Goal: Understand site structure: Understand site structure

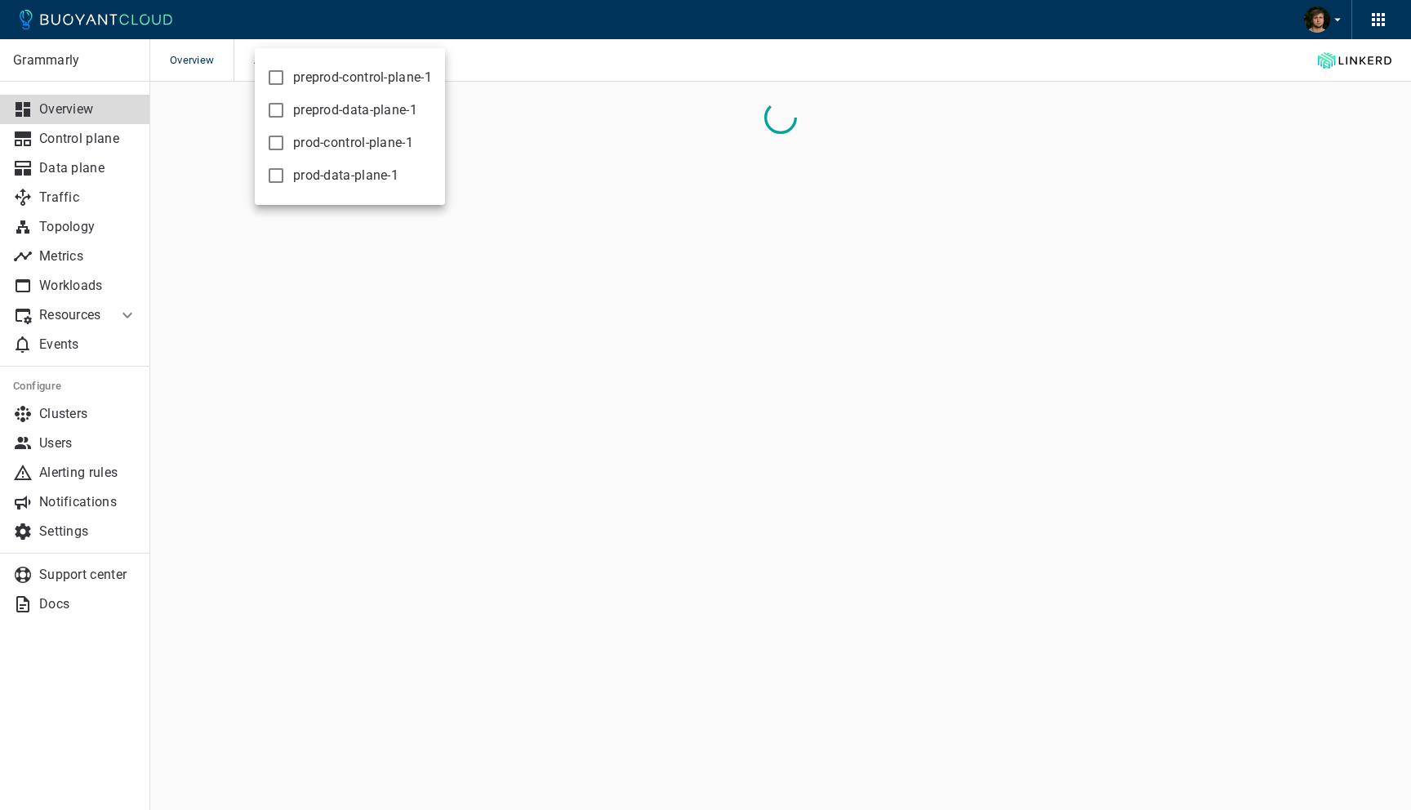
click at [304, 170] on span "prod-data-plane-1" at bounding box center [345, 175] width 105 height 16
click at [286, 170] on input "prod-data-plane-1" at bounding box center [276, 176] width 20 height 20
checkbox input "true"
click at [315, 138] on span "prod-control-plane-1" at bounding box center [353, 143] width 120 height 16
click at [286, 138] on input "prod-control-plane-1" at bounding box center [276, 143] width 20 height 20
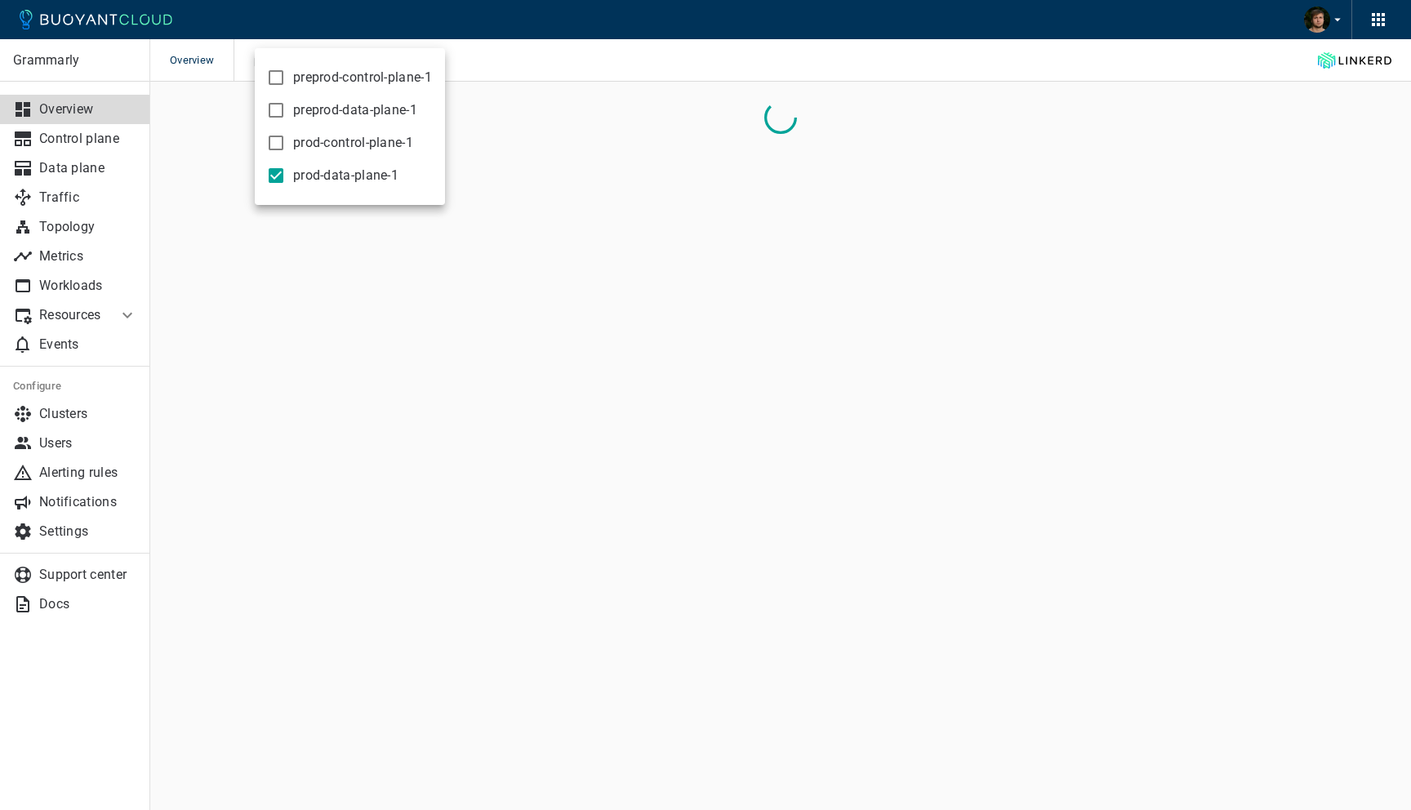
checkbox input "true"
click at [625, 13] on div at bounding box center [705, 405] width 1411 height 810
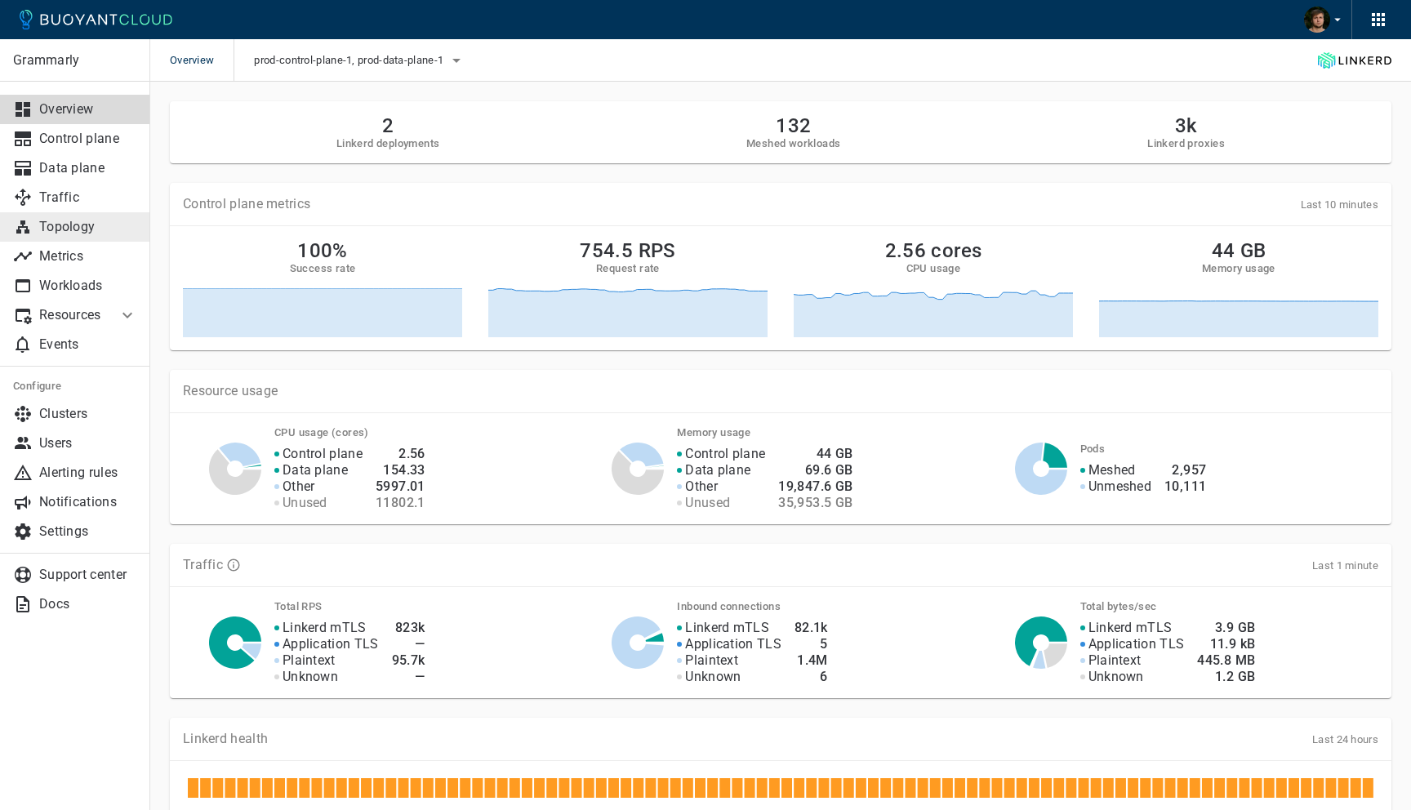
click at [63, 222] on p "Topology" at bounding box center [88, 227] width 98 height 16
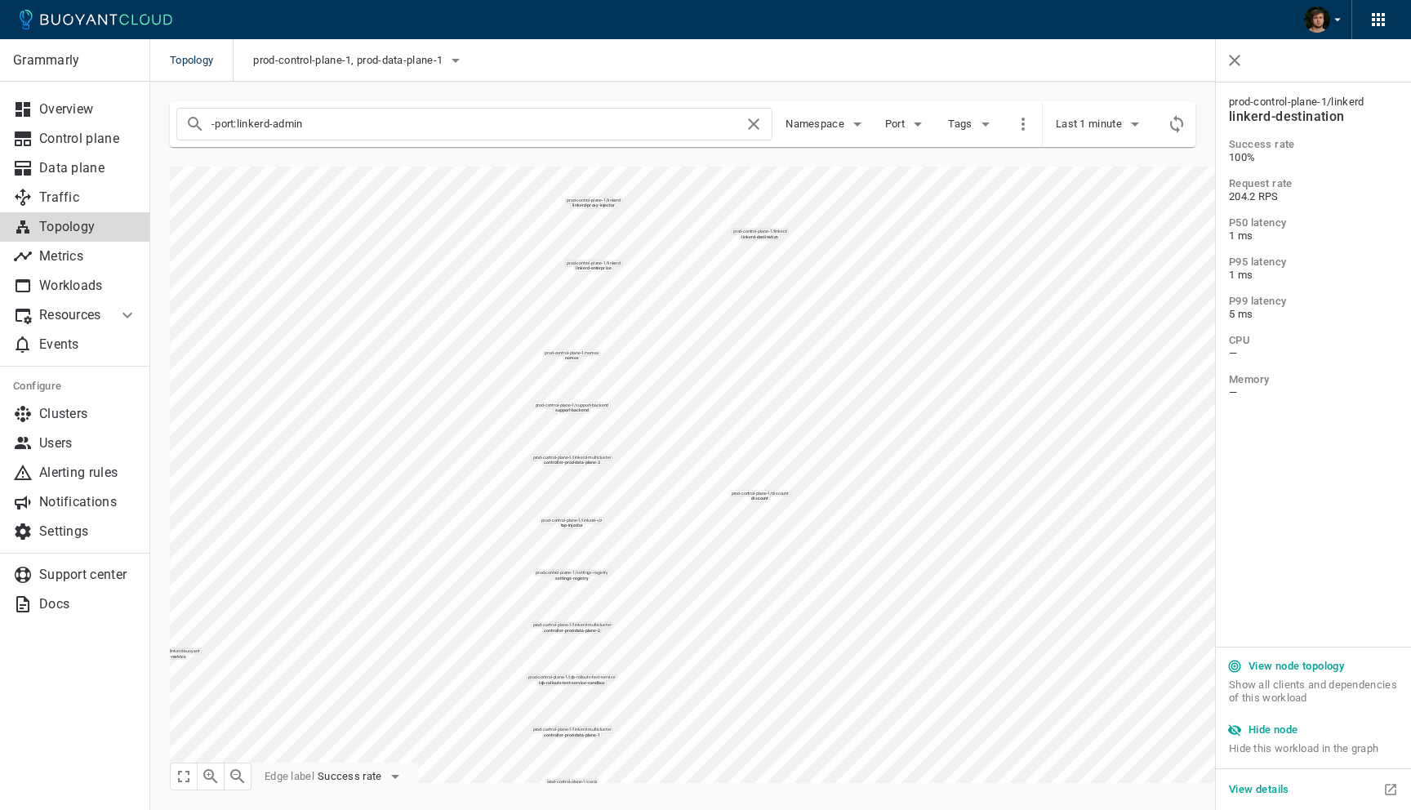
click at [1274, 733] on h5 "Hide node" at bounding box center [1273, 729] width 50 height 13
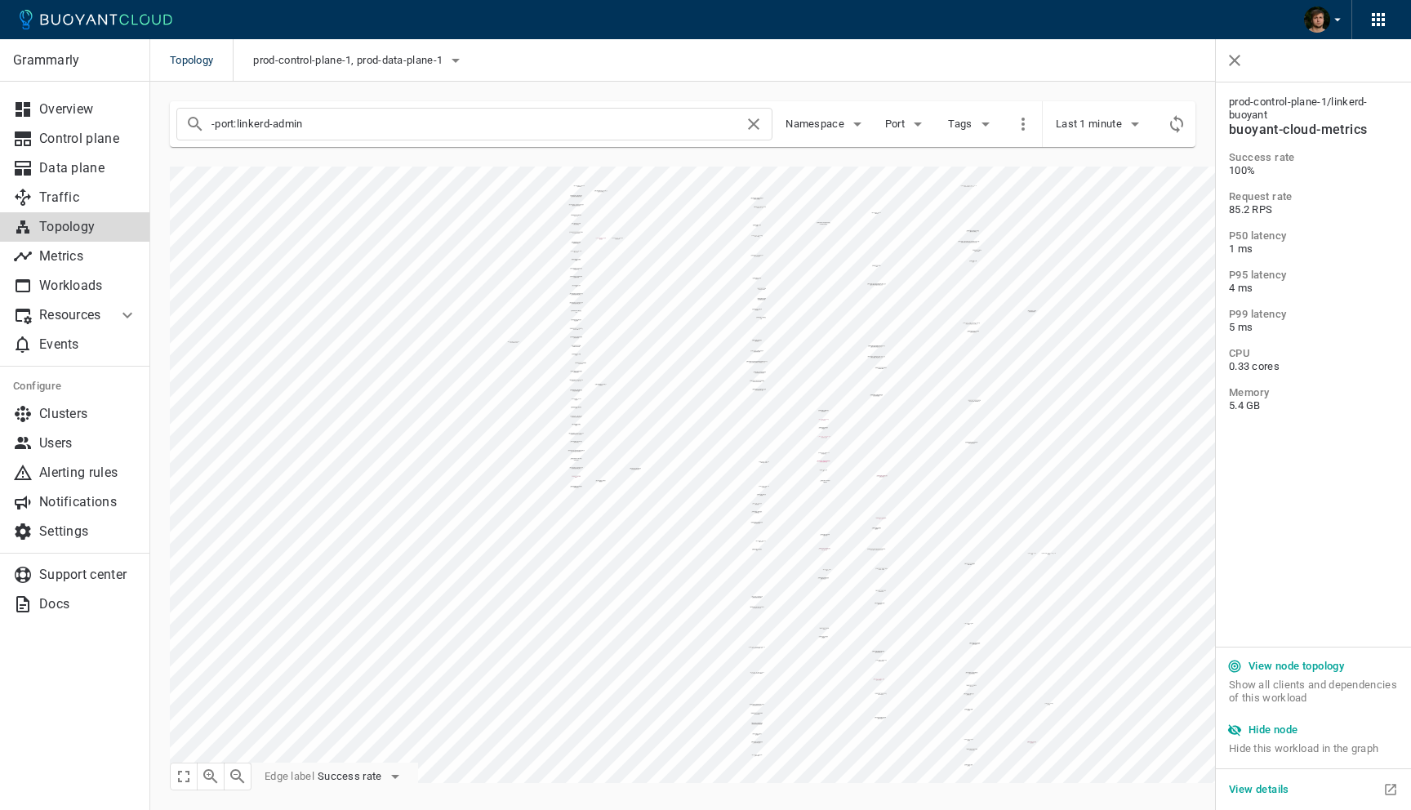
click at [1281, 732] on h5 "Hide node" at bounding box center [1273, 729] width 50 height 13
click at [1279, 736] on h5 "Hide node" at bounding box center [1273, 729] width 50 height 13
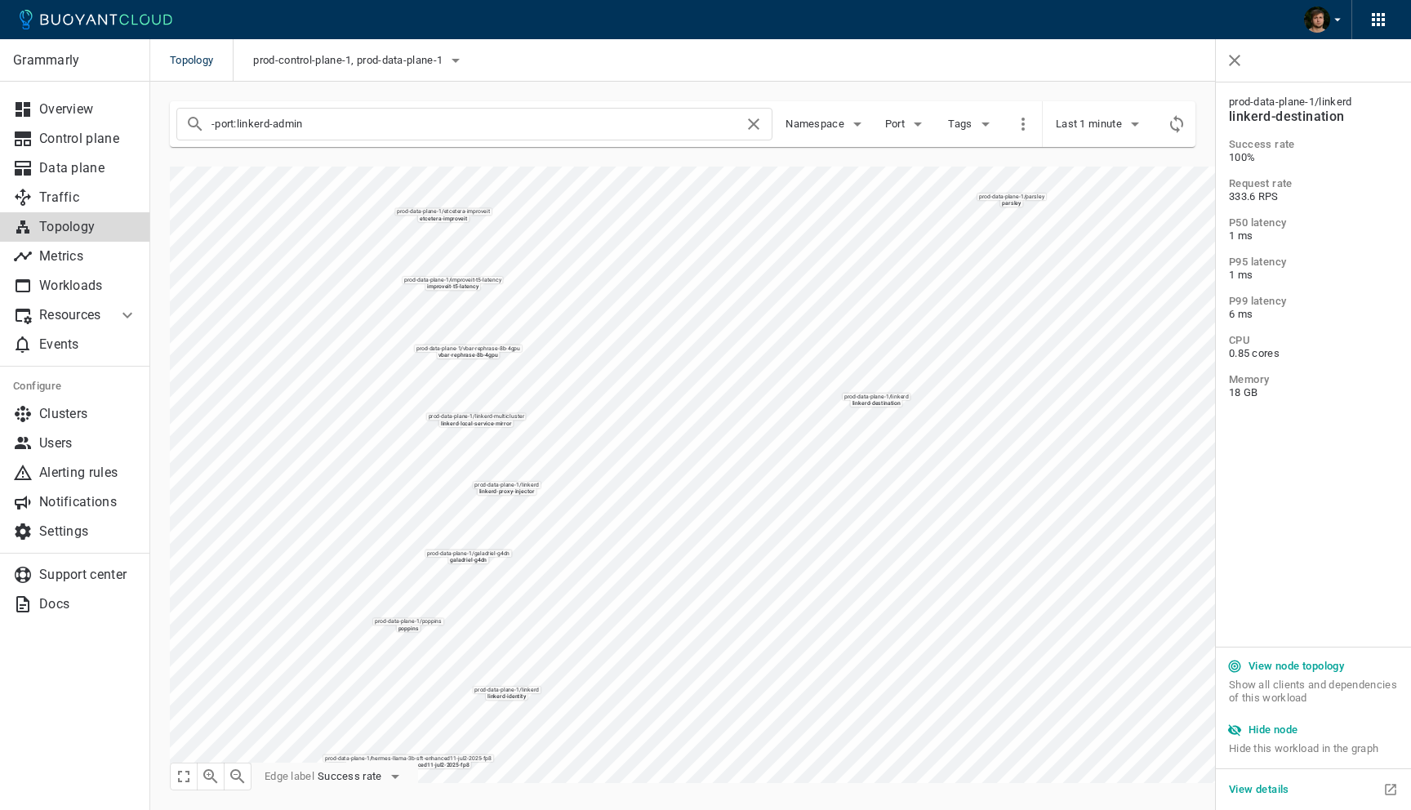
click at [1263, 734] on h5 "Hide node" at bounding box center [1273, 729] width 50 height 13
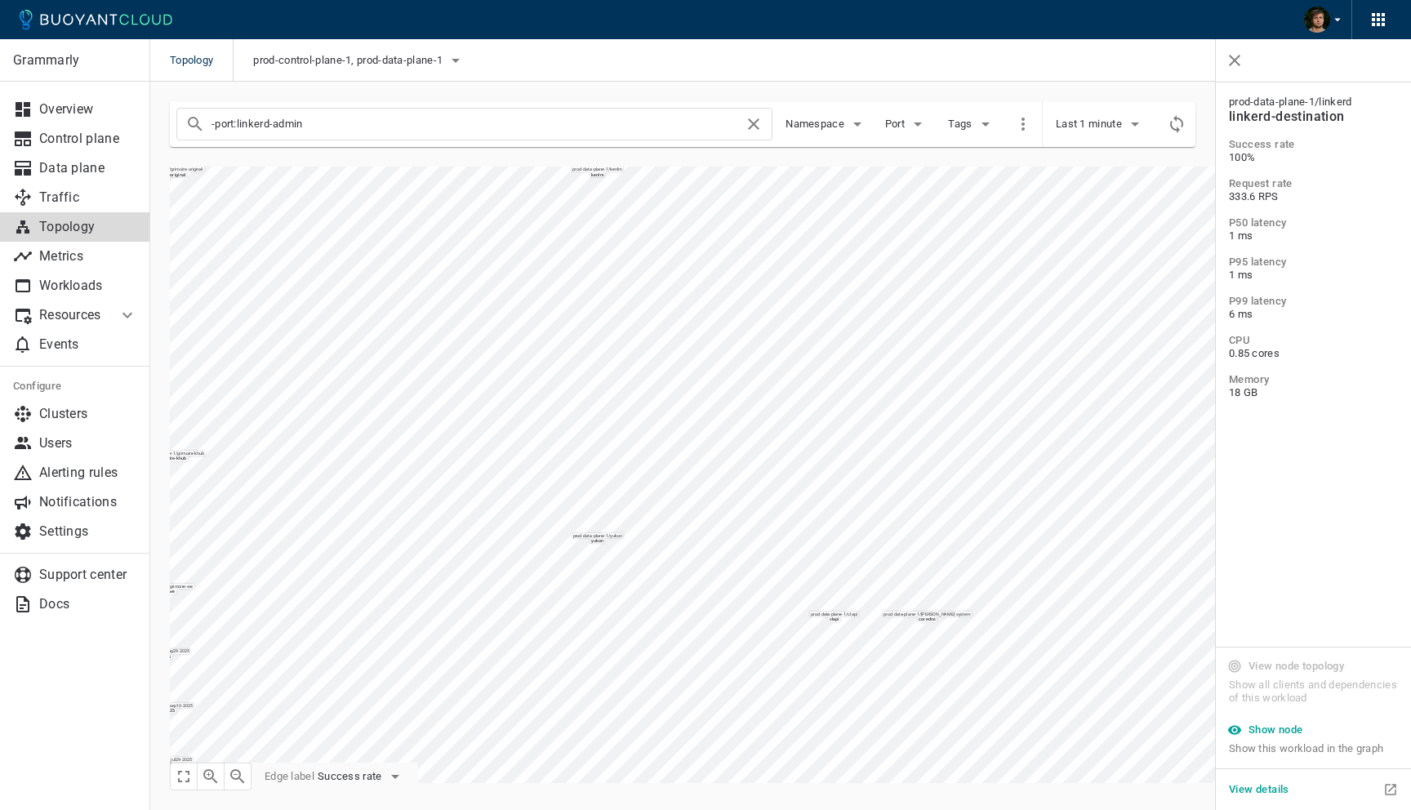
click at [929, 90] on div "-port:linkerd-admin Namespace Port Tags Last 1 minute prod-data-plane-1 / kenlm…" at bounding box center [770, 432] width 1241 height 701
click at [759, 0] on html "Topology prod-control-plane-1, prod-data-plane-1 Grammarly Overview Control pla…" at bounding box center [705, 415] width 1411 height 830
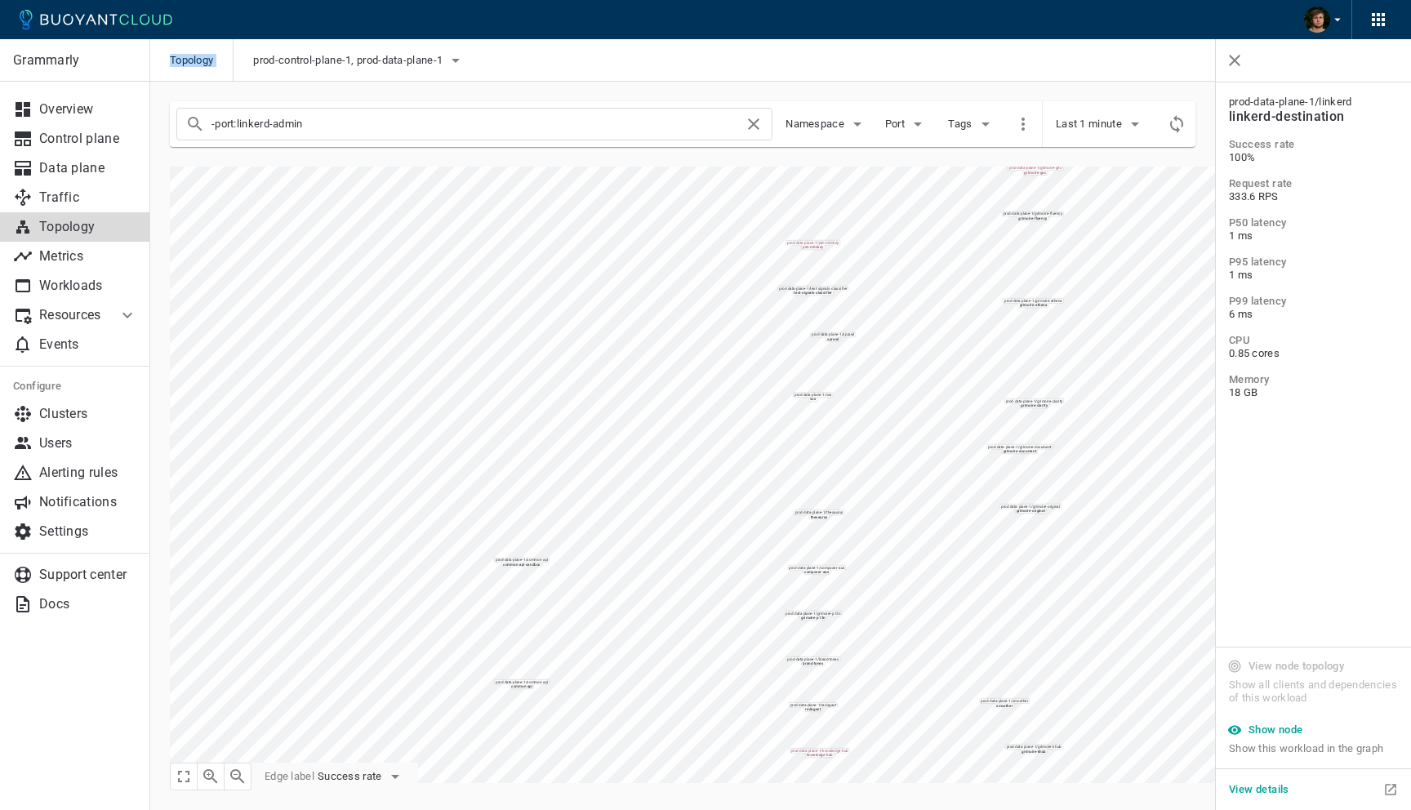
click at [723, 33] on div "Topology prod-control-plane-1, prod-data-plane-1 Grammarly Overview Control pla…" at bounding box center [705, 405] width 1411 height 810
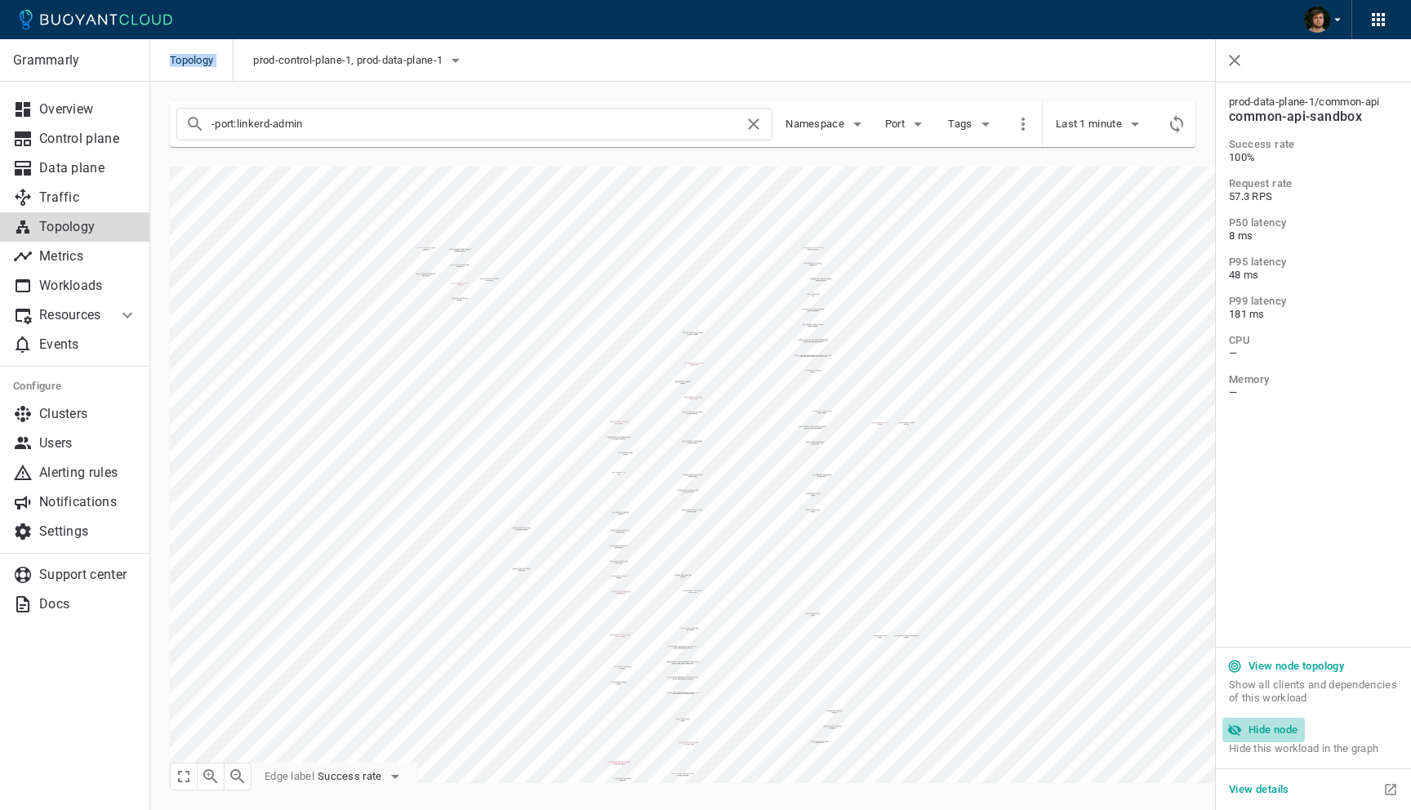
click at [1261, 741] on button "Hide node" at bounding box center [1263, 730] width 82 height 24
click at [1182, 119] on icon "Refresh metrics" at bounding box center [1177, 124] width 20 height 20
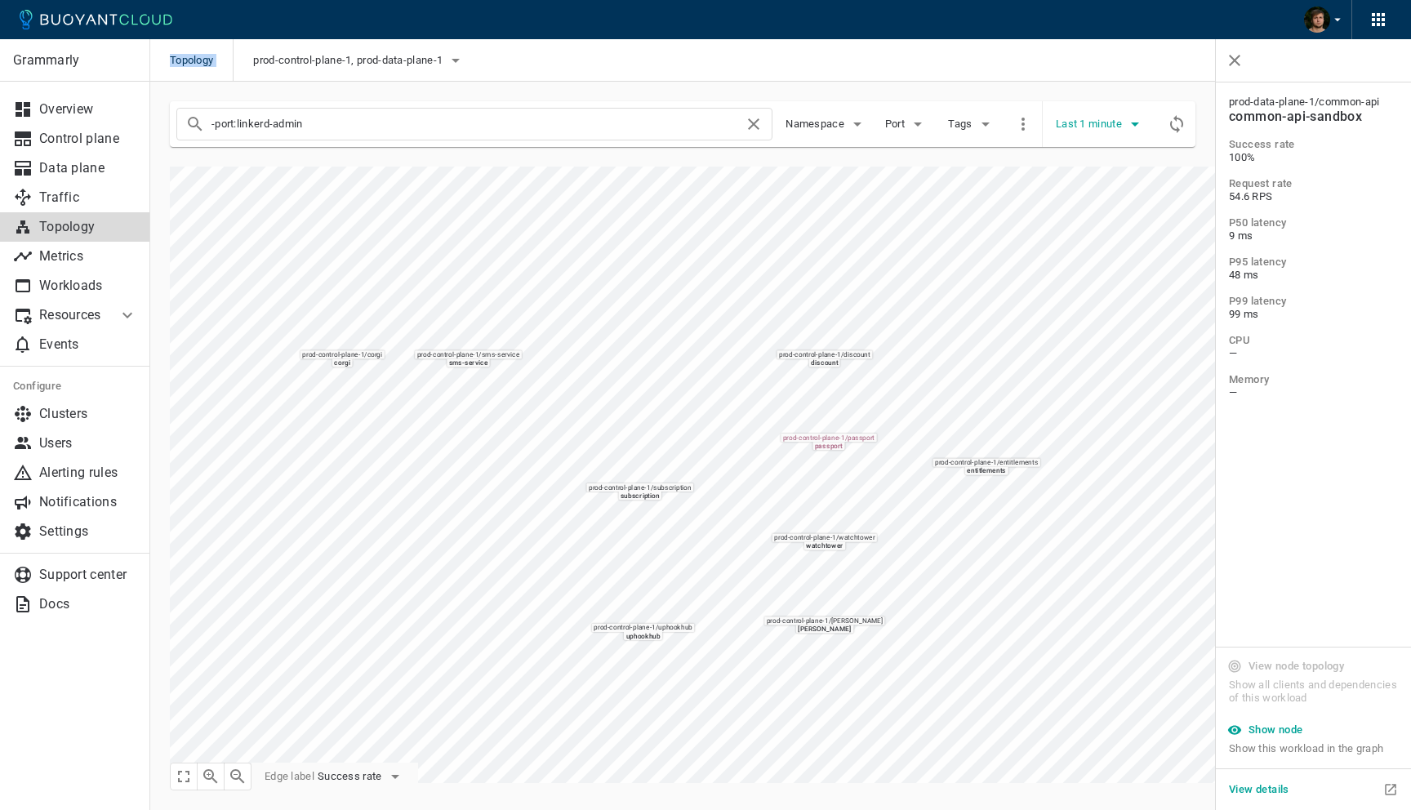
click at [1130, 131] on icon "button" at bounding box center [1135, 124] width 20 height 20
click at [1115, 182] on li "Last 10 minutes" at bounding box center [1117, 186] width 123 height 29
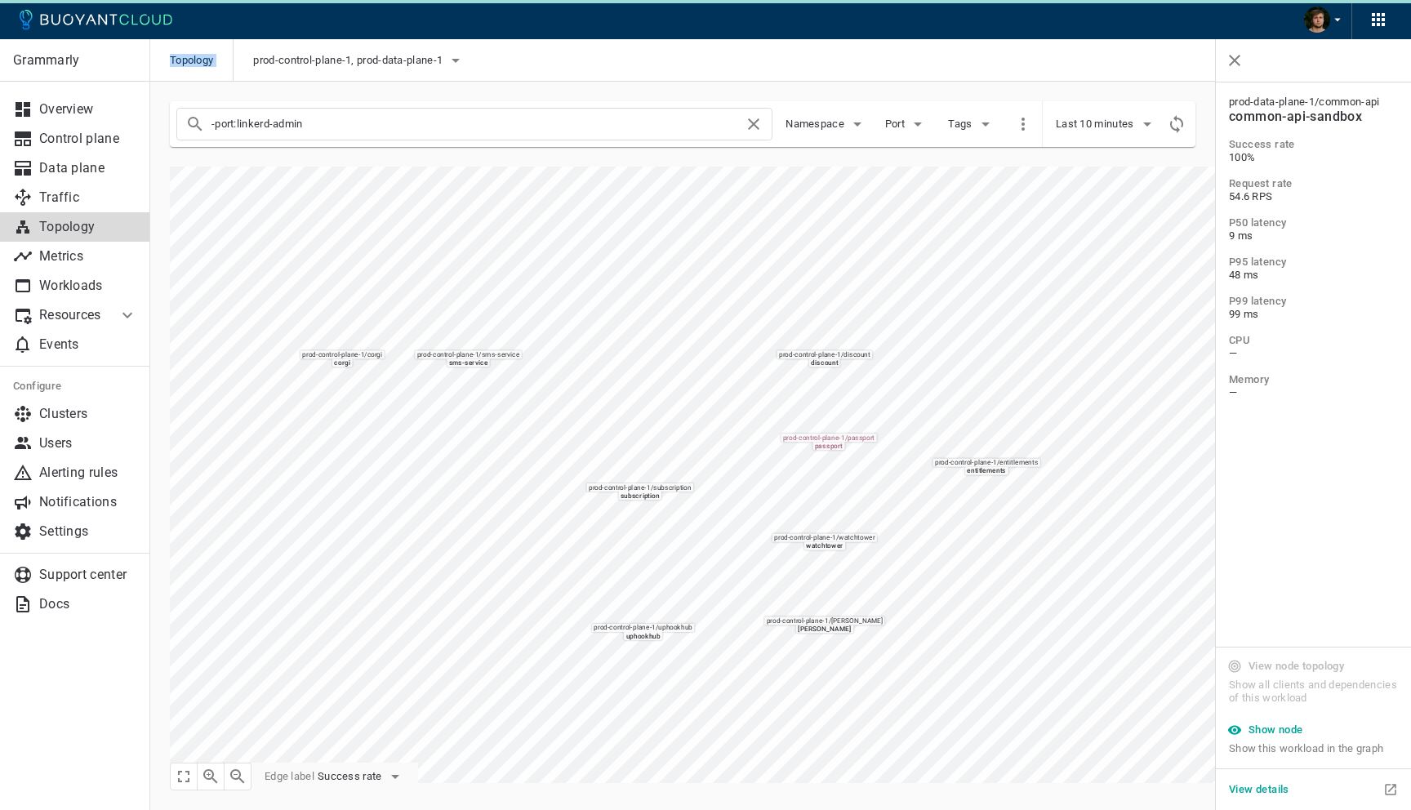
click at [195, 64] on span "Topology" at bounding box center [201, 60] width 63 height 42
click at [557, 51] on div "Topology prod-control-plane-1, prod-data-plane-1" at bounding box center [780, 60] width 1261 height 42
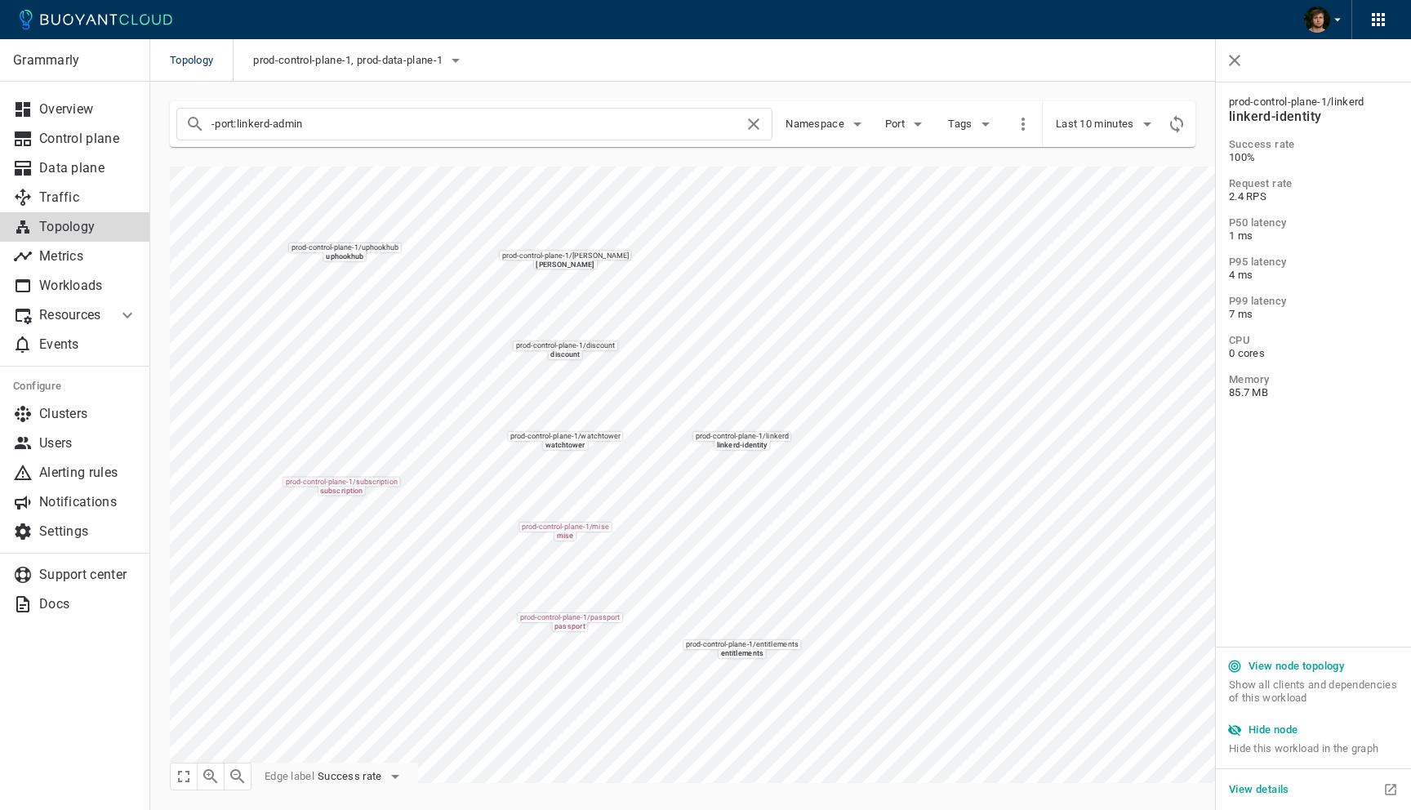
click at [1269, 732] on h5 "Hide node" at bounding box center [1273, 729] width 50 height 13
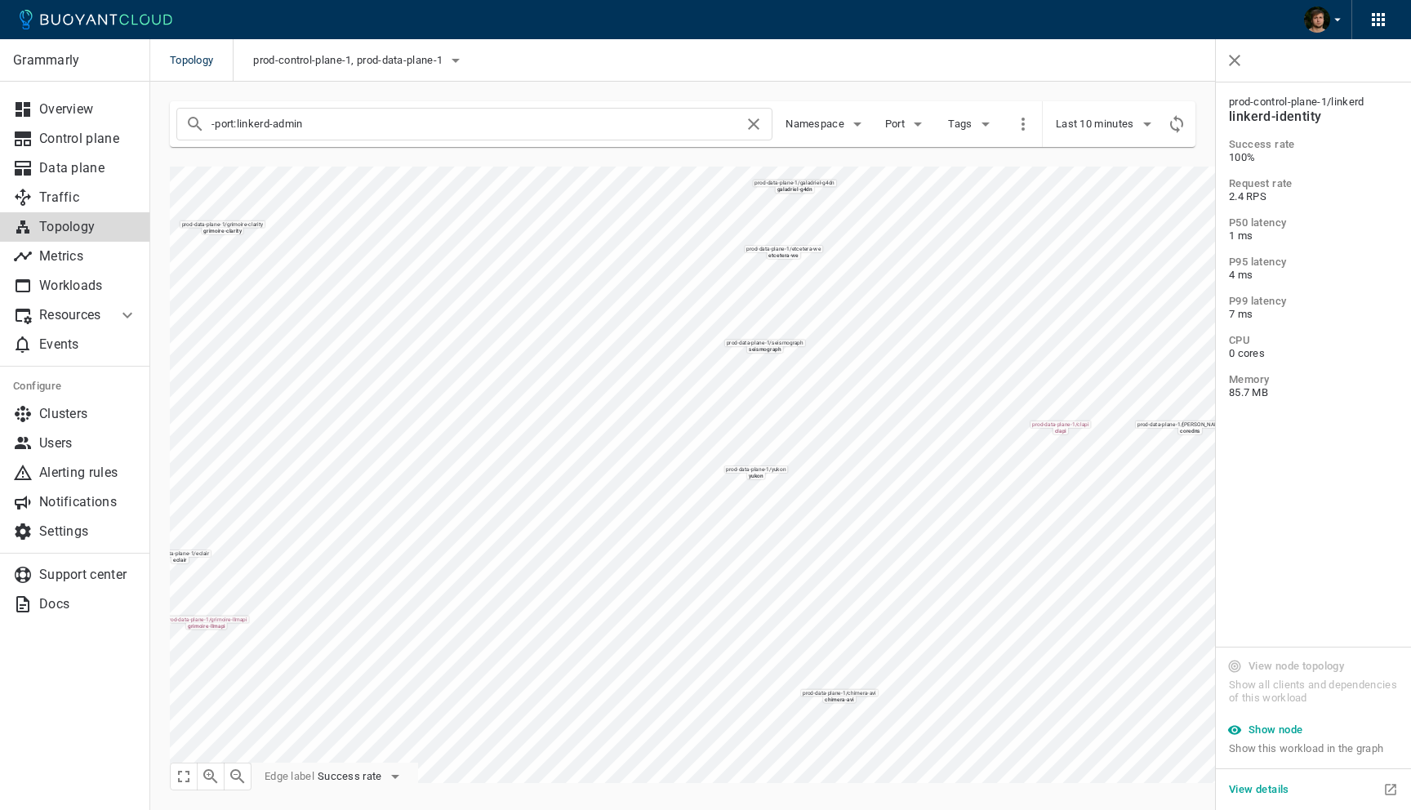
click at [1171, 150] on div "prod-data-plane-1 / [PERSON_NAME] prod-data-plane-1 / ngrams ngrams prod-data-p…" at bounding box center [770, 465] width 1241 height 636
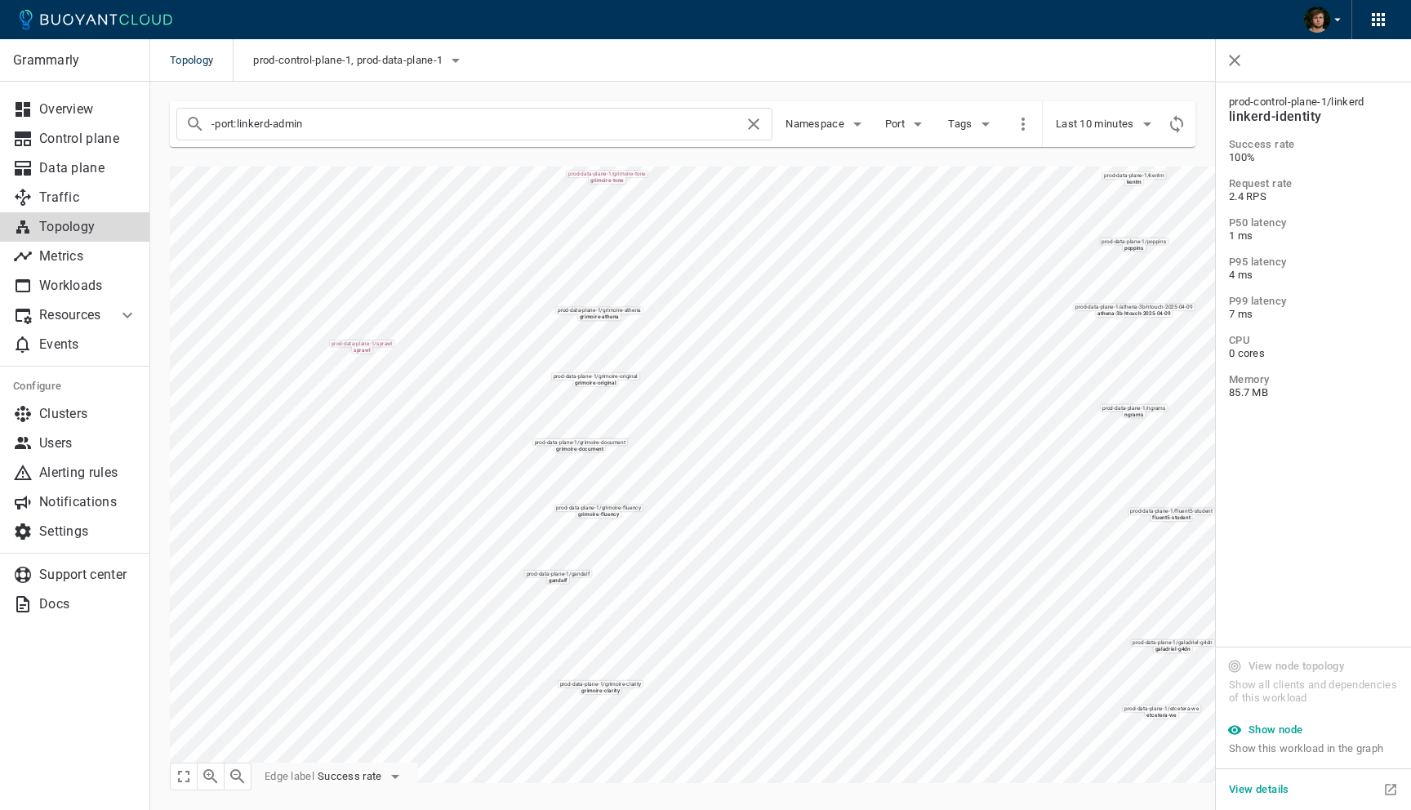
click at [686, 809] on main "Topology prod-control-plane-1, prod-data-plane-1 Grammarly Overview Control pla…" at bounding box center [780, 405] width 1261 height 810
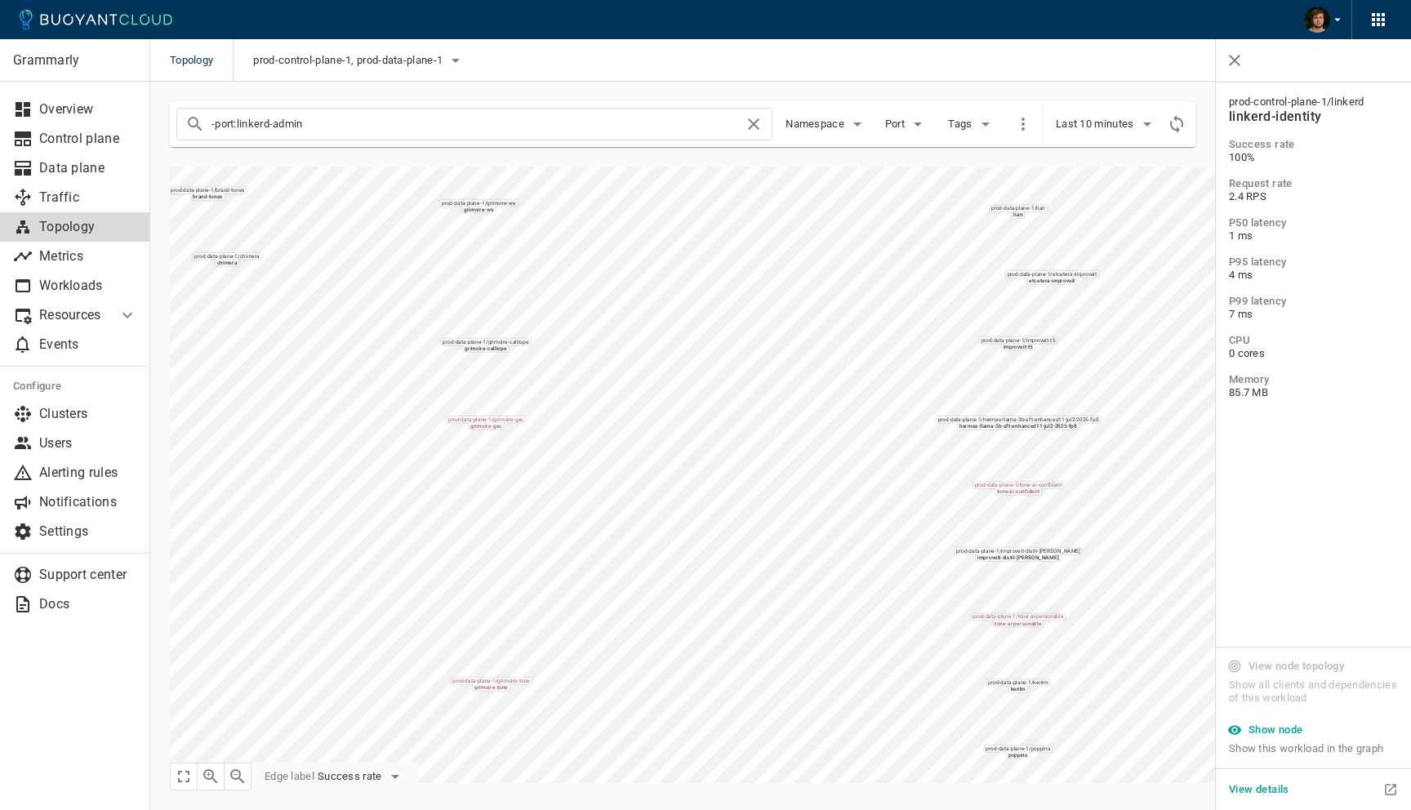
click at [621, 788] on div "Grammarly Overview Control plane Data plane Traffic Topology Metrics Workloads …" at bounding box center [780, 446] width 1261 height 728
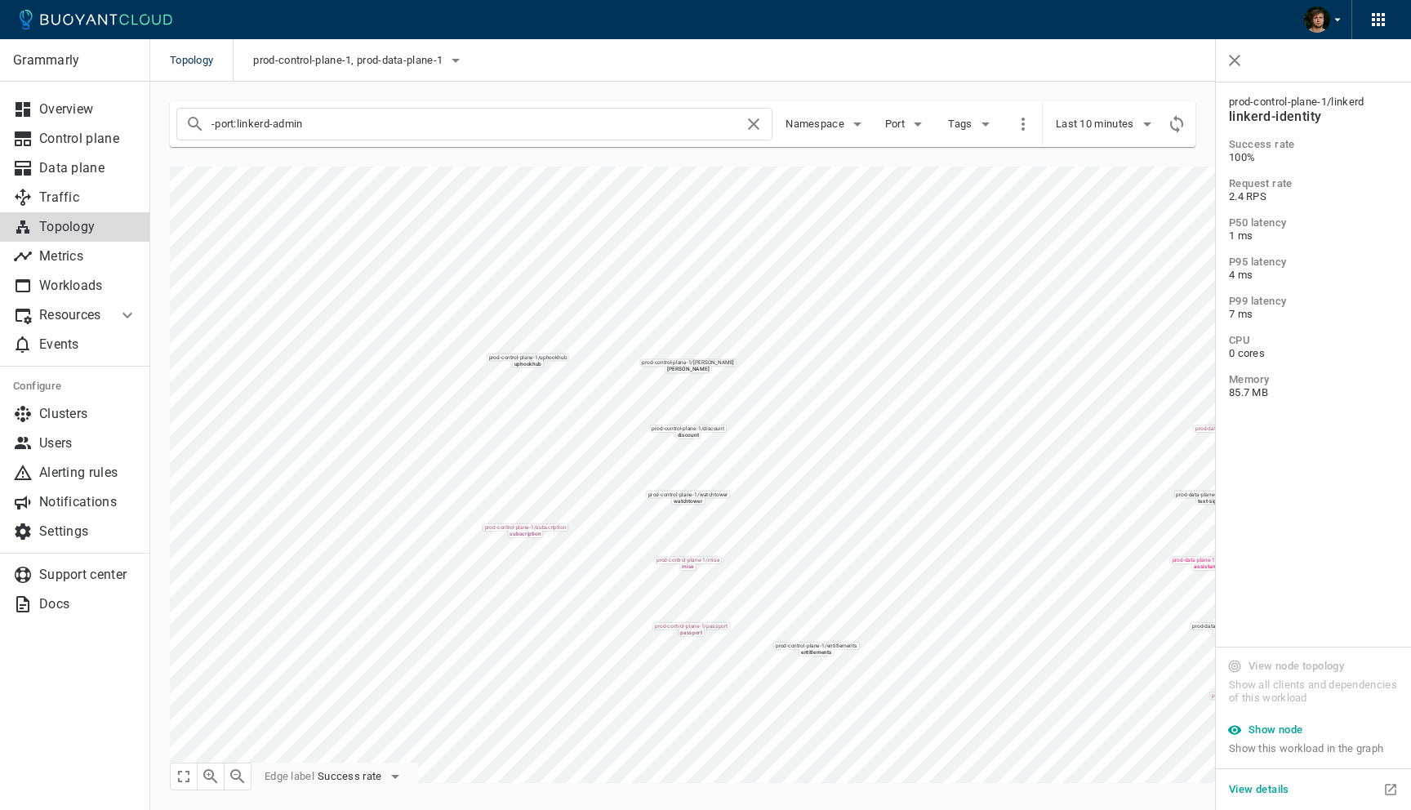
click at [321, 43] on div "prod-control-plane-1, prod-data-plane-1" at bounding box center [349, 60] width 233 height 42
click at [320, 57] on span "prod-control-plane-1, prod-data-plane-1" at bounding box center [349, 60] width 193 height 13
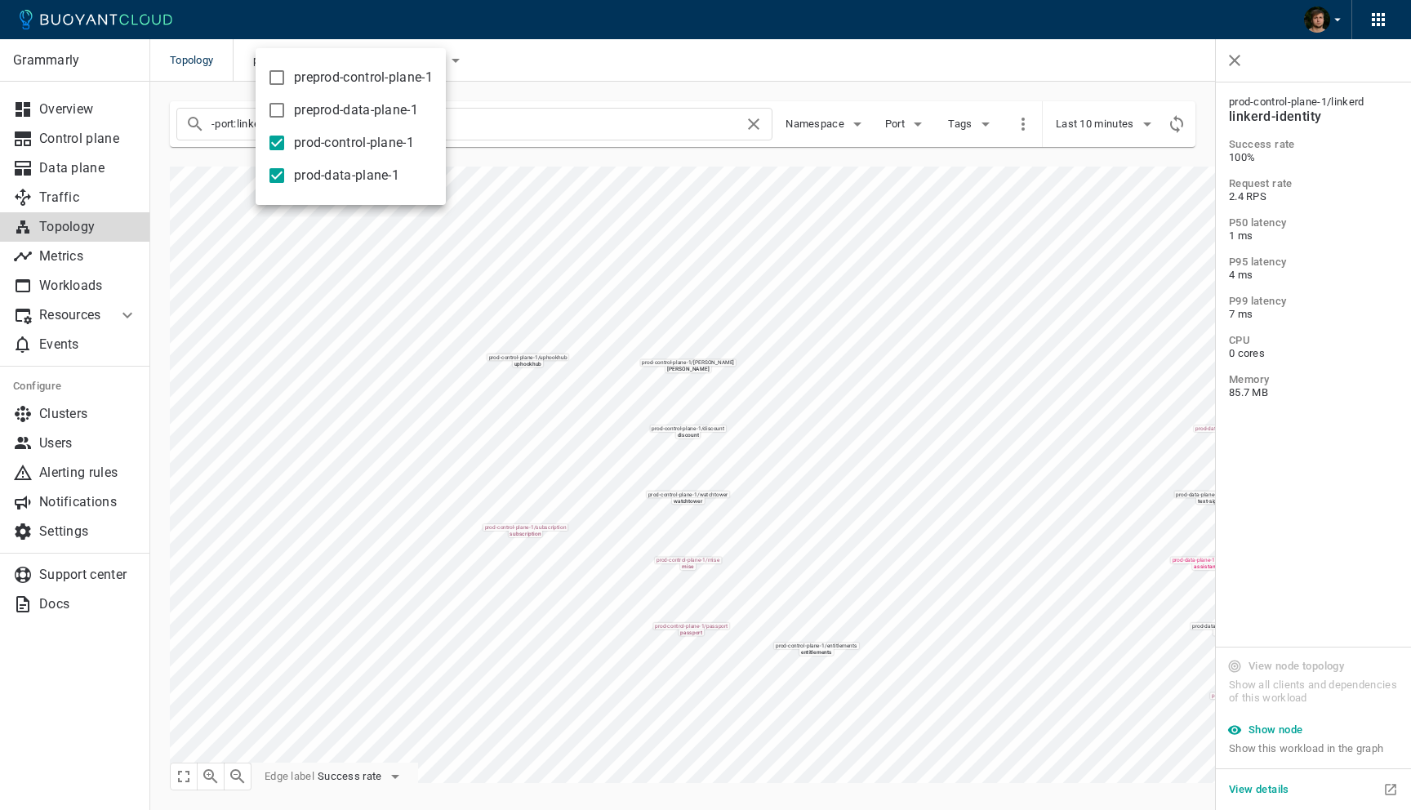
click at [688, 41] on div at bounding box center [705, 405] width 1411 height 810
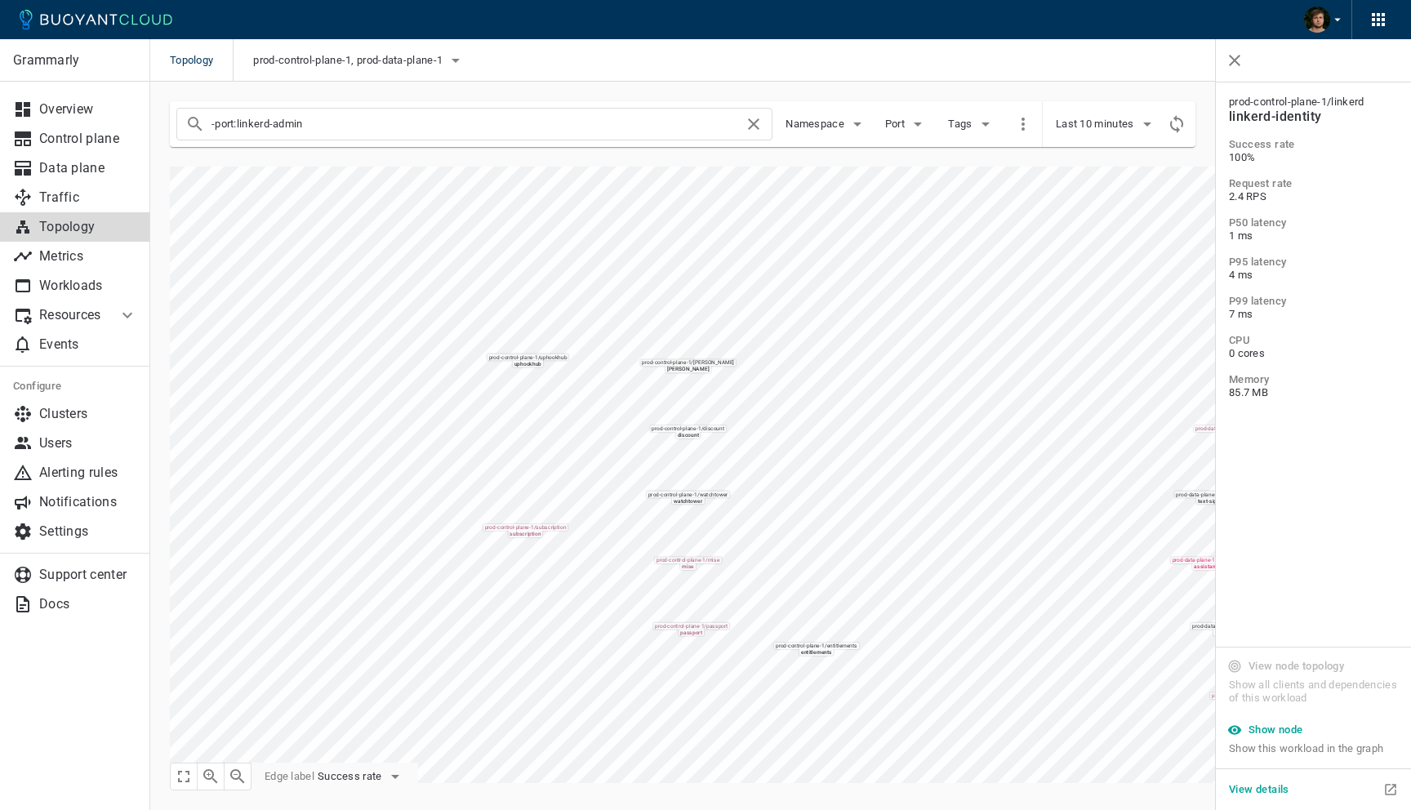
click at [1163, 117] on div at bounding box center [1177, 124] width 38 height 46
click at [1165, 118] on button "Refresh metrics" at bounding box center [1176, 124] width 24 height 24
